Goal: Complete application form

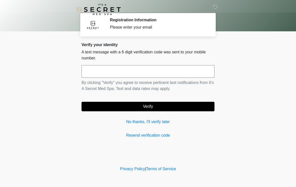
click at [159, 73] on input "text" at bounding box center [147, 71] width 133 height 13
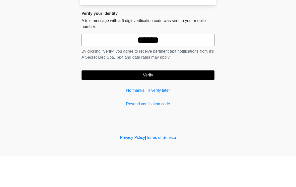
type input "******"
click at [172, 102] on button "Verify" at bounding box center [147, 107] width 133 height 10
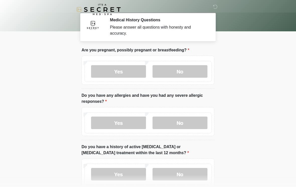
click at [190, 75] on label "No" at bounding box center [179, 71] width 55 height 13
click at [186, 126] on label "No" at bounding box center [179, 122] width 55 height 13
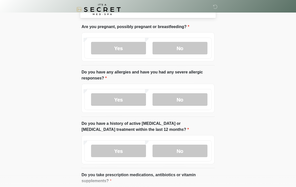
scroll to position [58, 0]
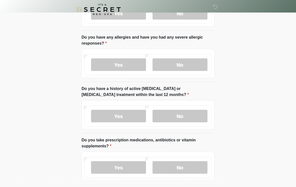
click at [188, 118] on label "No" at bounding box center [179, 116] width 55 height 13
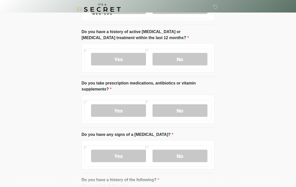
scroll to position [115, 0]
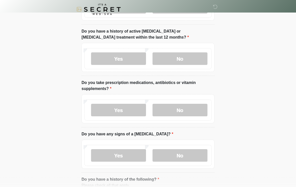
click at [126, 113] on label "Yes" at bounding box center [118, 110] width 55 height 13
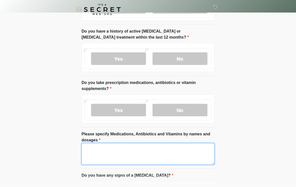
click at [154, 153] on textarea "Please specify Medications, Antibiotics and Vitamins by names and dosages" at bounding box center [147, 154] width 133 height 22
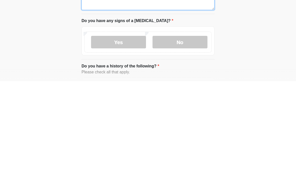
type textarea "**********"
click at [192, 142] on label "No" at bounding box center [179, 148] width 55 height 13
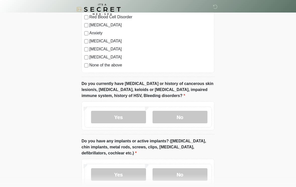
scroll to position [377, 0]
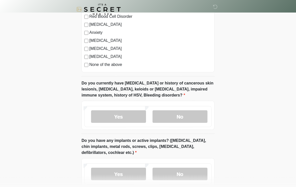
click at [191, 114] on label "No" at bounding box center [179, 116] width 55 height 13
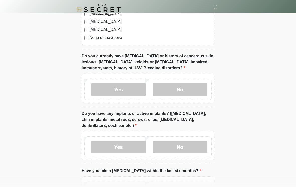
scroll to position [458, 0]
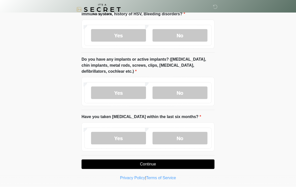
click at [187, 88] on label "No" at bounding box center [179, 92] width 55 height 13
click at [187, 141] on label "No" at bounding box center [179, 138] width 55 height 13
click at [185, 164] on button "Continue" at bounding box center [147, 164] width 133 height 10
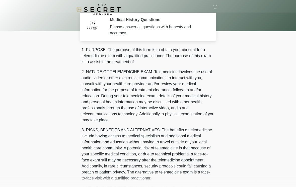
scroll to position [0, 0]
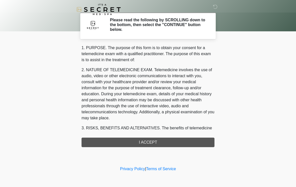
click at [173, 141] on div "1. PURPOSE. The purpose of this form is to obtain your consent for a telemedici…" at bounding box center [147, 96] width 133 height 102
click at [160, 144] on div "1. PURPOSE. The purpose of this form is to obtain your consent for a telemedici…" at bounding box center [147, 96] width 133 height 102
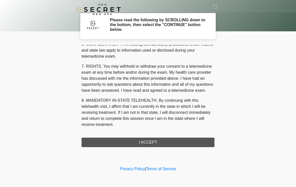
scroll to position [204, 0]
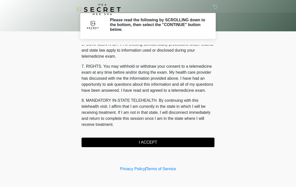
click at [168, 143] on button "I ACCEPT" at bounding box center [147, 143] width 133 height 10
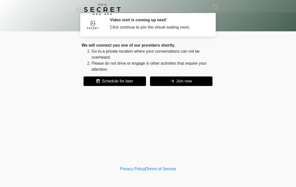
click at [186, 79] on button "Join now" at bounding box center [181, 81] width 62 height 10
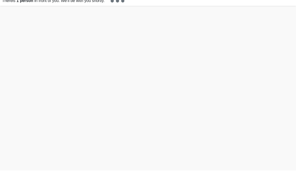
scroll to position [2, 0]
